Goal: Task Accomplishment & Management: Manage account settings

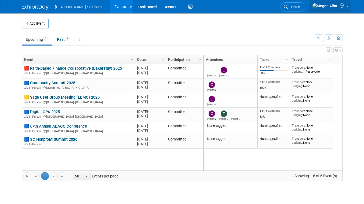
click at [345, 6] on icon at bounding box center [343, 5] width 6 height 5
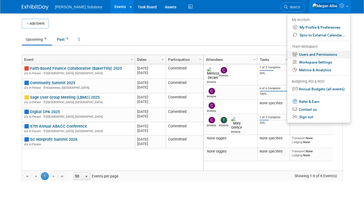
click at [312, 53] on link "Users and Permissions" at bounding box center [319, 55] width 63 height 8
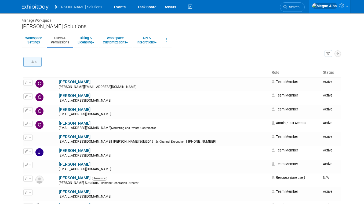
click at [39, 61] on button "Add" at bounding box center [32, 62] width 18 height 10
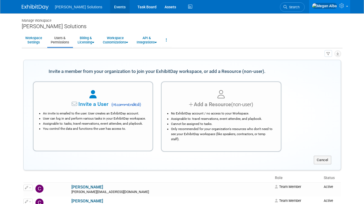
click at [110, 6] on link "Events" at bounding box center [120, 6] width 20 height 13
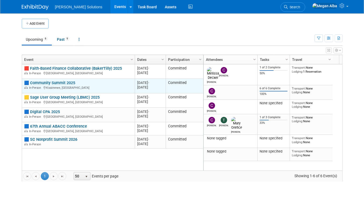
click at [55, 82] on link "🟦 Community Summit 2025" at bounding box center [49, 83] width 51 height 5
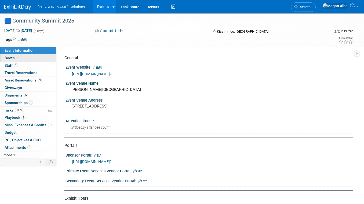
click at [10, 58] on span "Booth" at bounding box center [13, 58] width 16 height 4
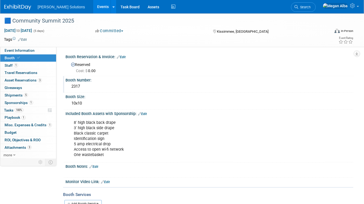
click at [76, 85] on div "2317" at bounding box center [210, 86] width 280 height 8
